Goal: Find specific page/section: Find specific page/section

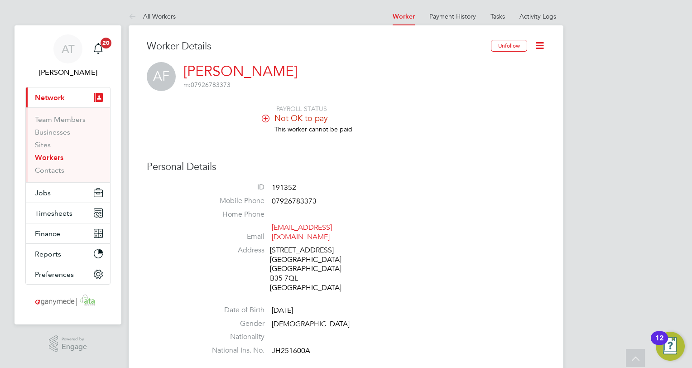
scroll to position [498, 0]
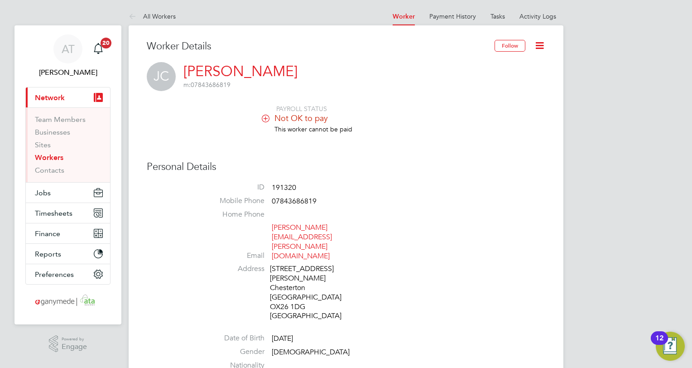
drag, startPoint x: 42, startPoint y: 158, endPoint x: 48, endPoint y: 157, distance: 6.9
click at [42, 158] on link "Workers" at bounding box center [49, 157] width 29 height 9
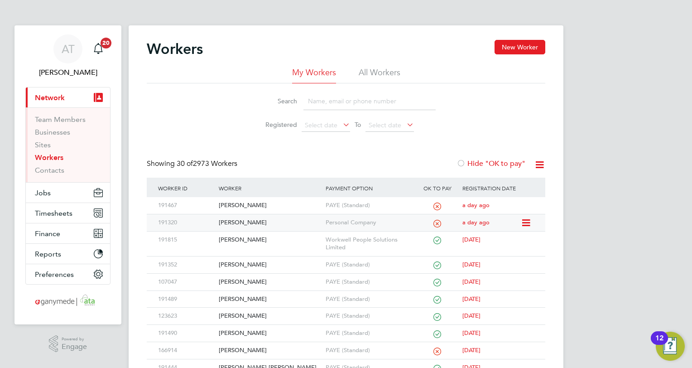
click at [246, 222] on div "Johnathan Chavda" at bounding box center [269, 222] width 106 height 17
